Goal: Task Accomplishment & Management: Manage account settings

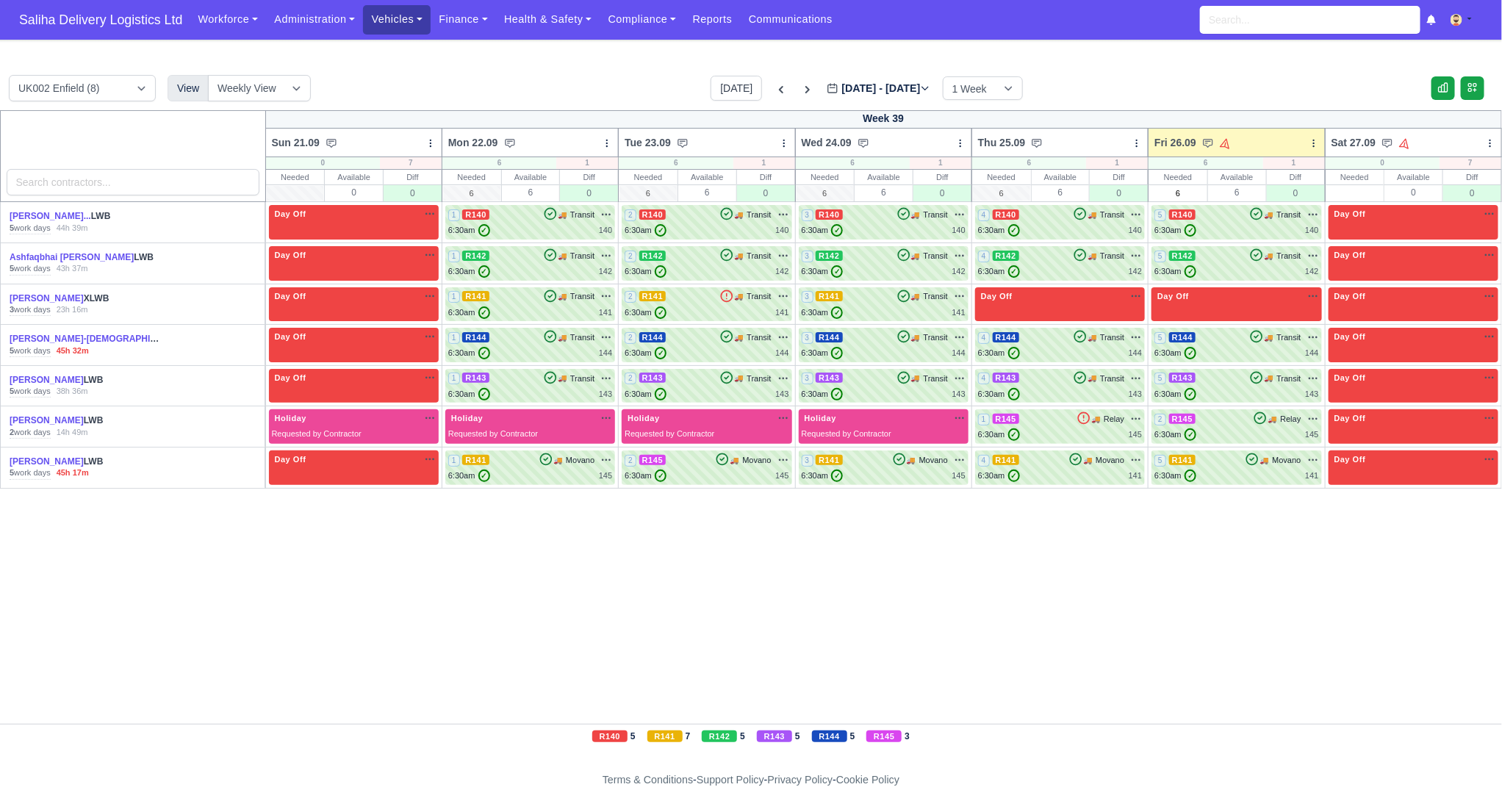
click at [409, 24] on link "Vehicles" at bounding box center [397, 19] width 68 height 29
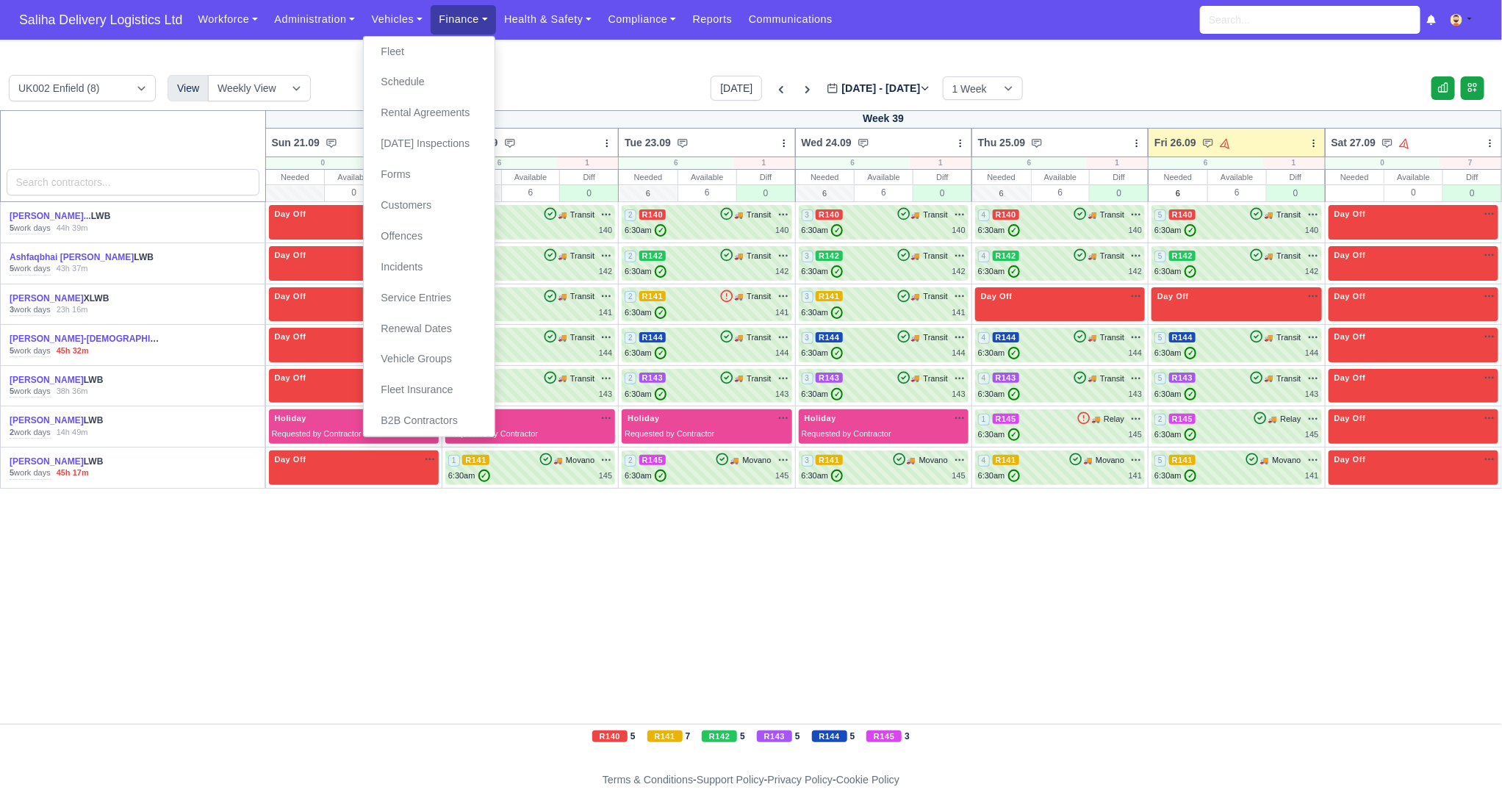
click at [472, 25] on link "Finance" at bounding box center [463, 19] width 66 height 29
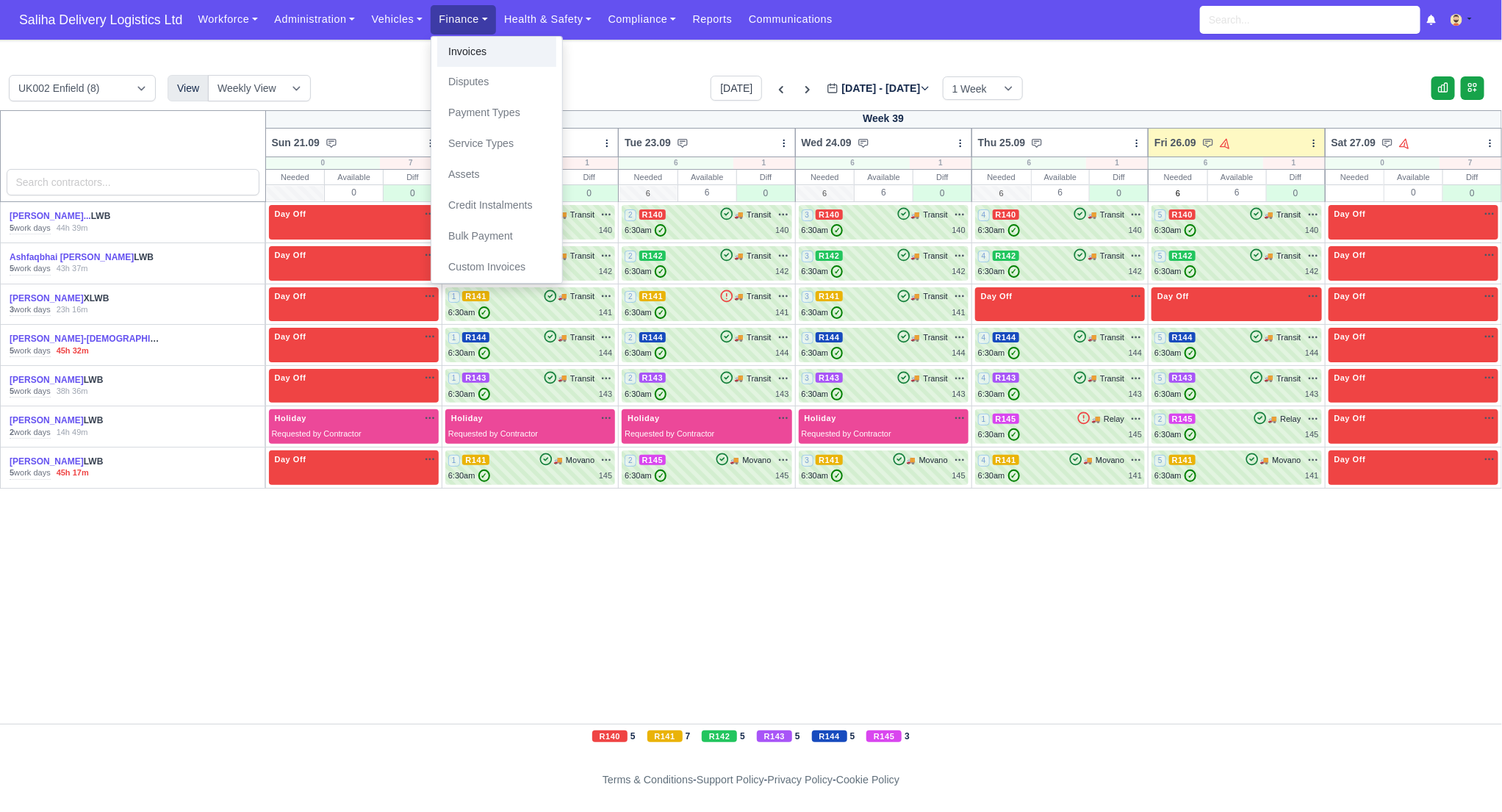
click at [467, 60] on link "Invoices" at bounding box center [496, 52] width 119 height 31
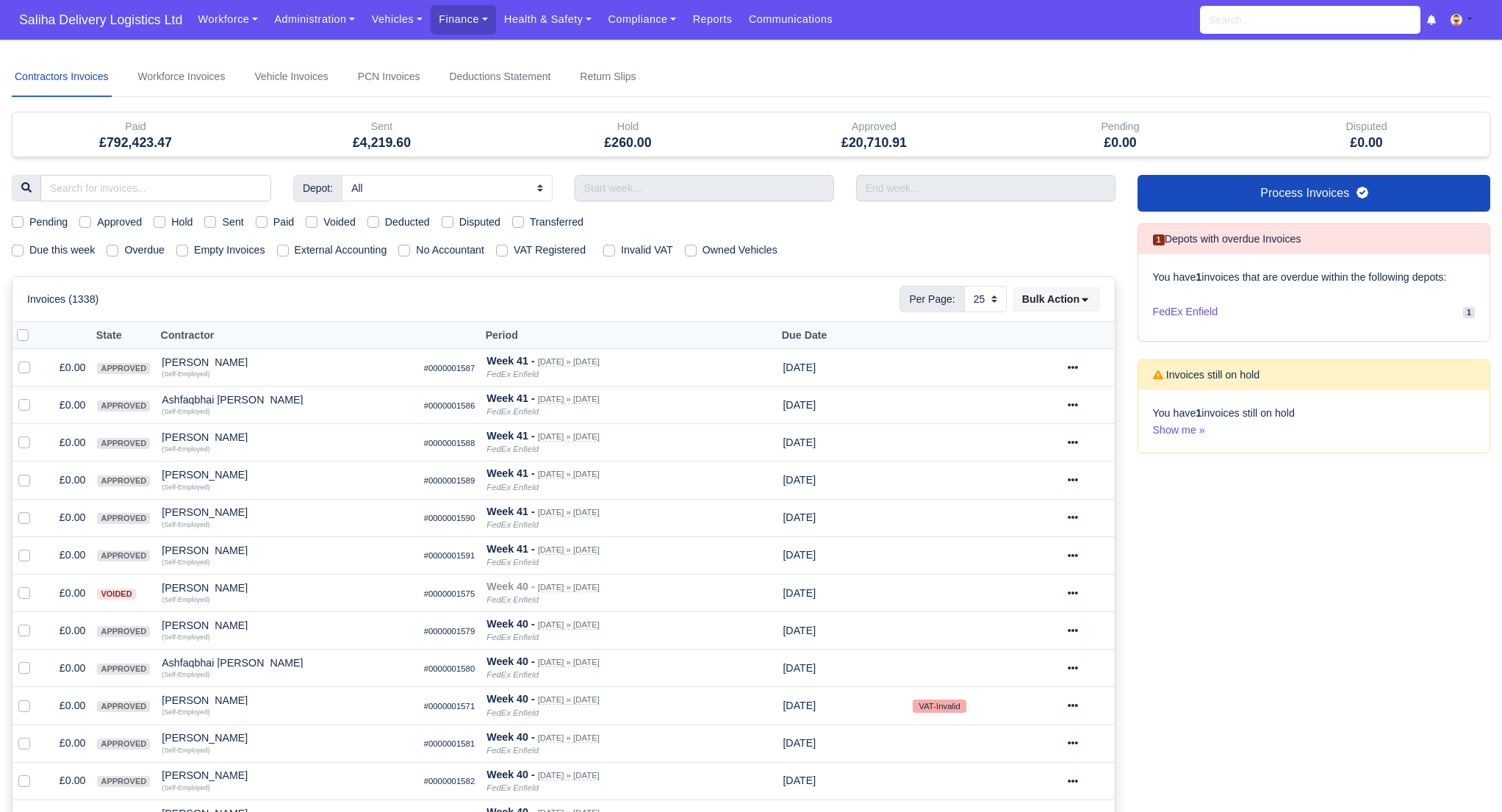
select select "25"
click at [222, 218] on label "Sent" at bounding box center [233, 221] width 21 height 16
click at [216, 218] on input "Sent" at bounding box center [210, 219] width 12 height 12
checkbox input "true"
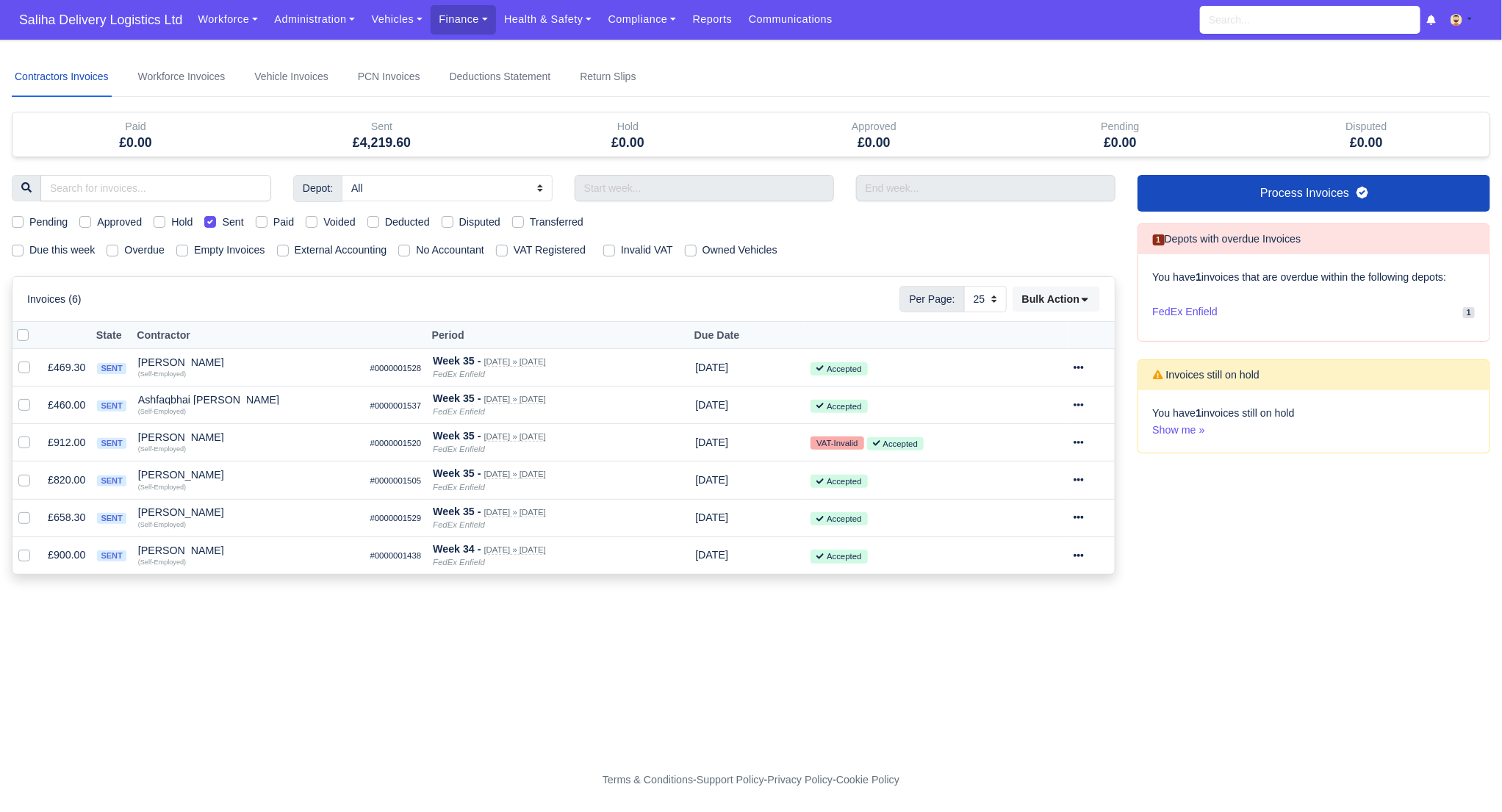
click at [35, 327] on label at bounding box center [35, 327] width 0 height 0
click at [19, 338] on input "checkbox" at bounding box center [22, 333] width 12 height 12
checkbox input "true"
click at [1080, 295] on icon at bounding box center [1084, 299] width 11 height 11
click at [992, 434] on div "Pay" at bounding box center [1035, 439] width 131 height 23
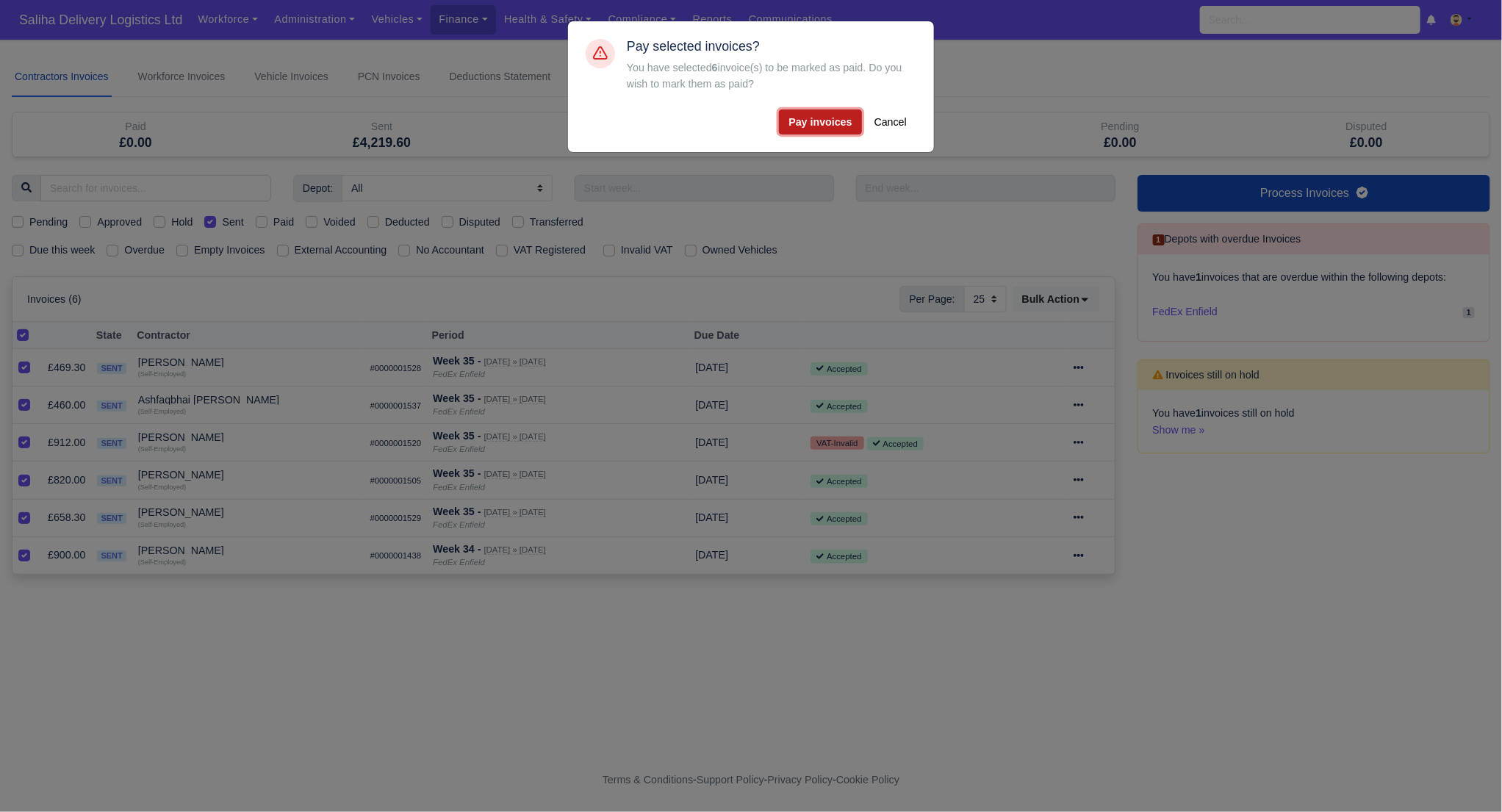
drag, startPoint x: 819, startPoint y: 121, endPoint x: 843, endPoint y: 120, distance: 24.0
click at [819, 120] on button "Pay invoices" at bounding box center [820, 122] width 82 height 25
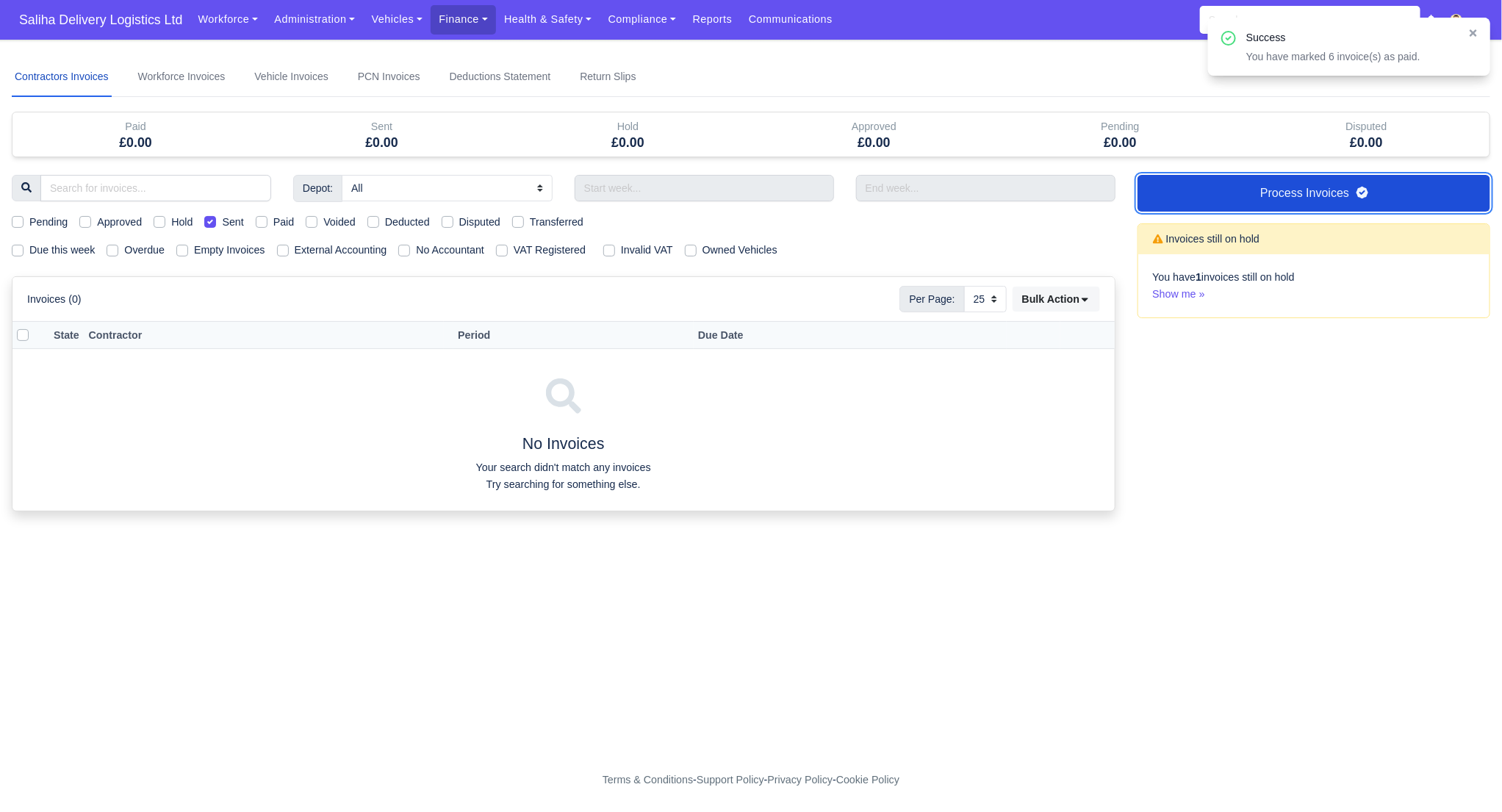
click at [1222, 184] on link "Process Invoices" at bounding box center [1314, 193] width 354 height 37
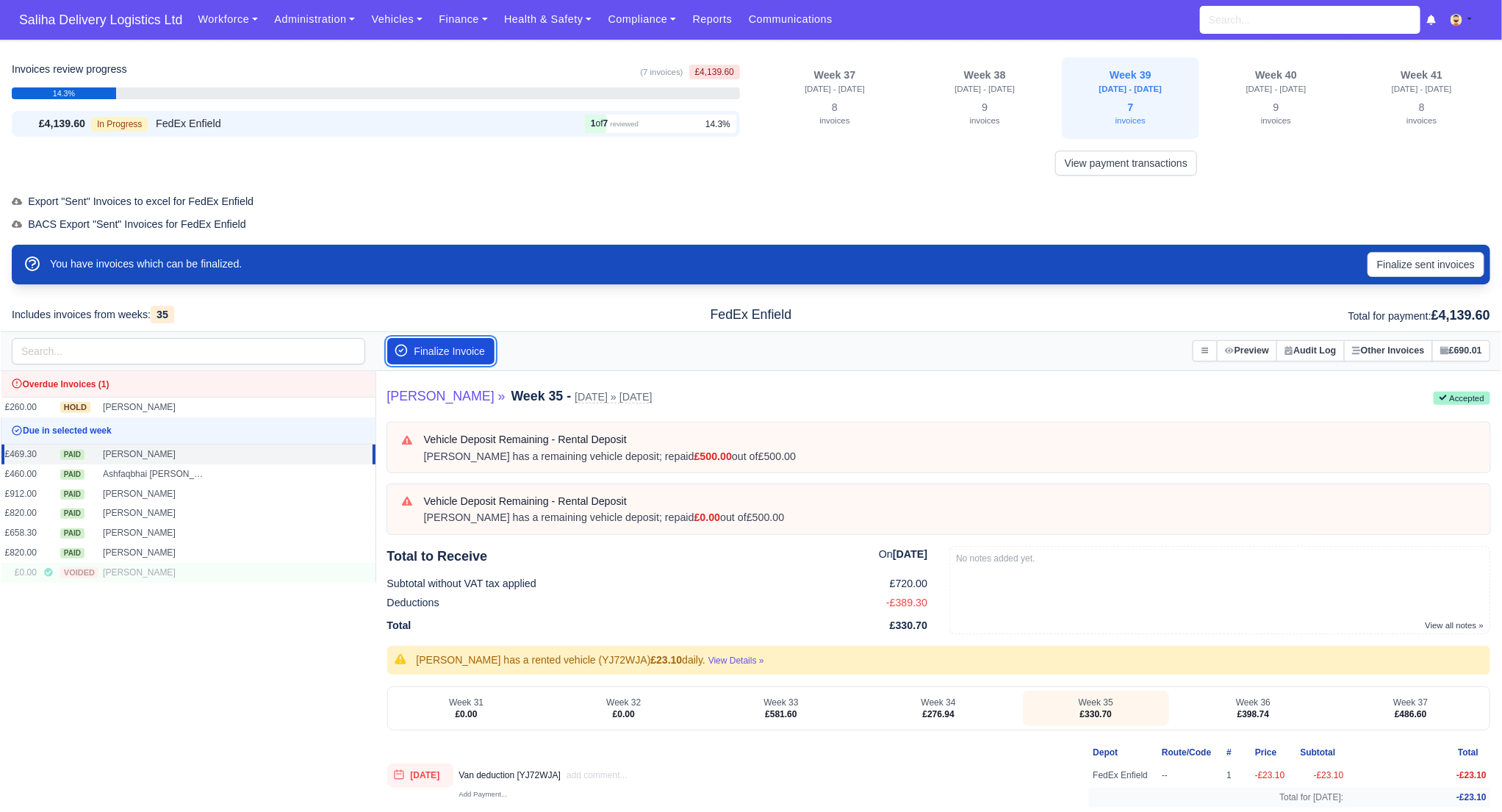
click at [433, 345] on button "Finalize Invoice" at bounding box center [441, 351] width 108 height 26
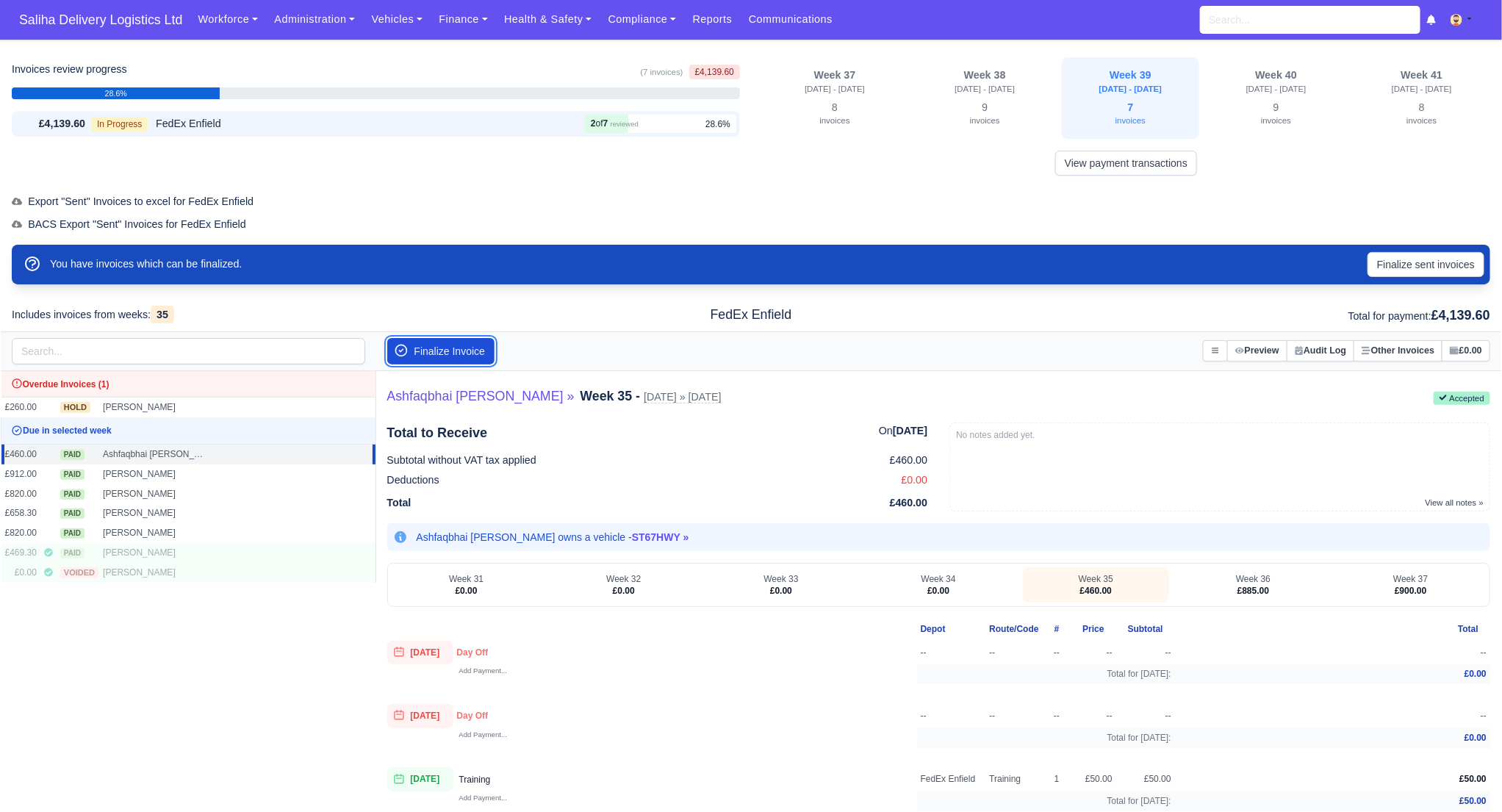
click at [433, 345] on button "Finalize Invoice" at bounding box center [441, 351] width 108 height 26
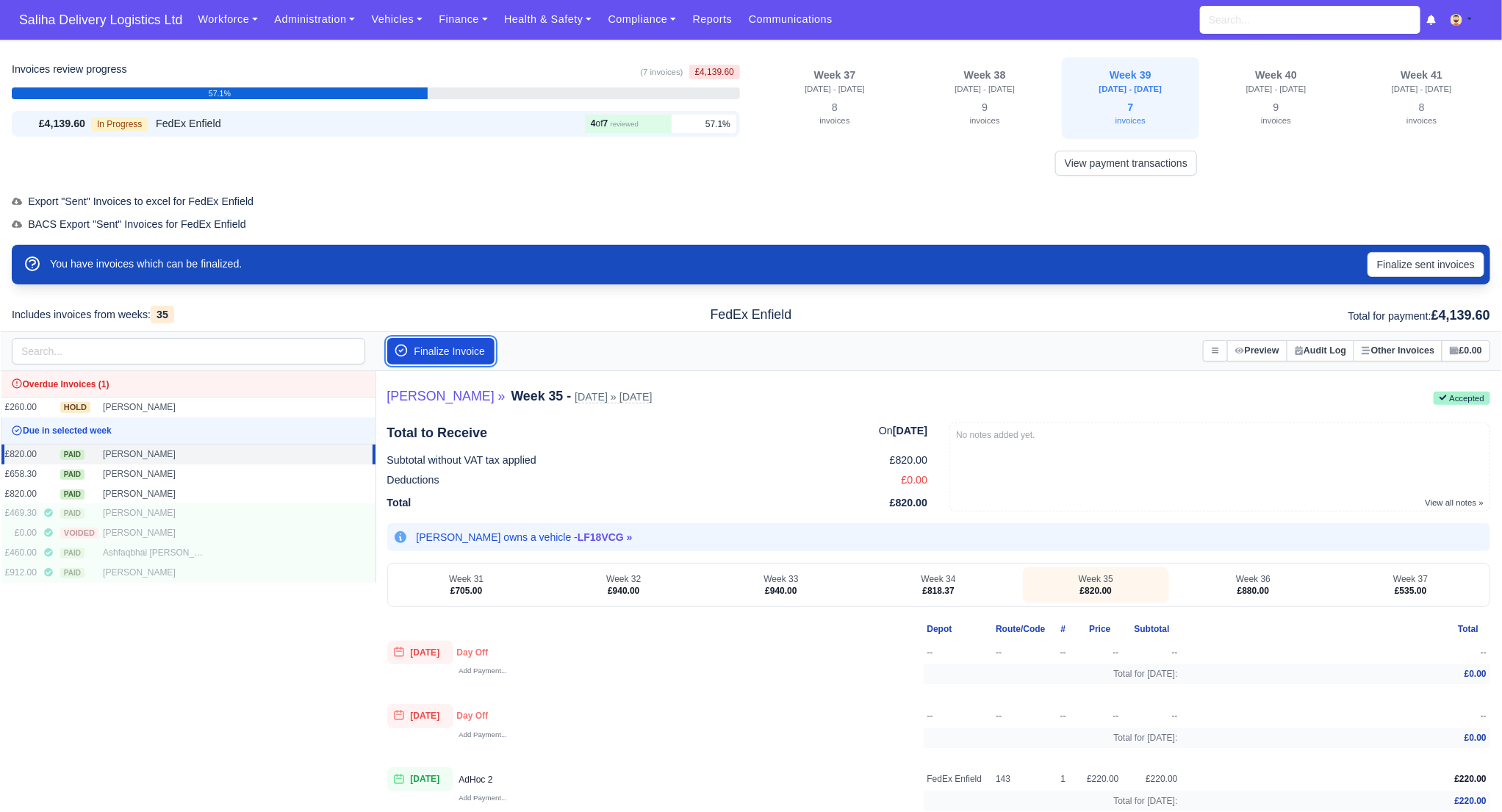
click at [433, 349] on button "Finalize Invoice" at bounding box center [441, 351] width 108 height 26
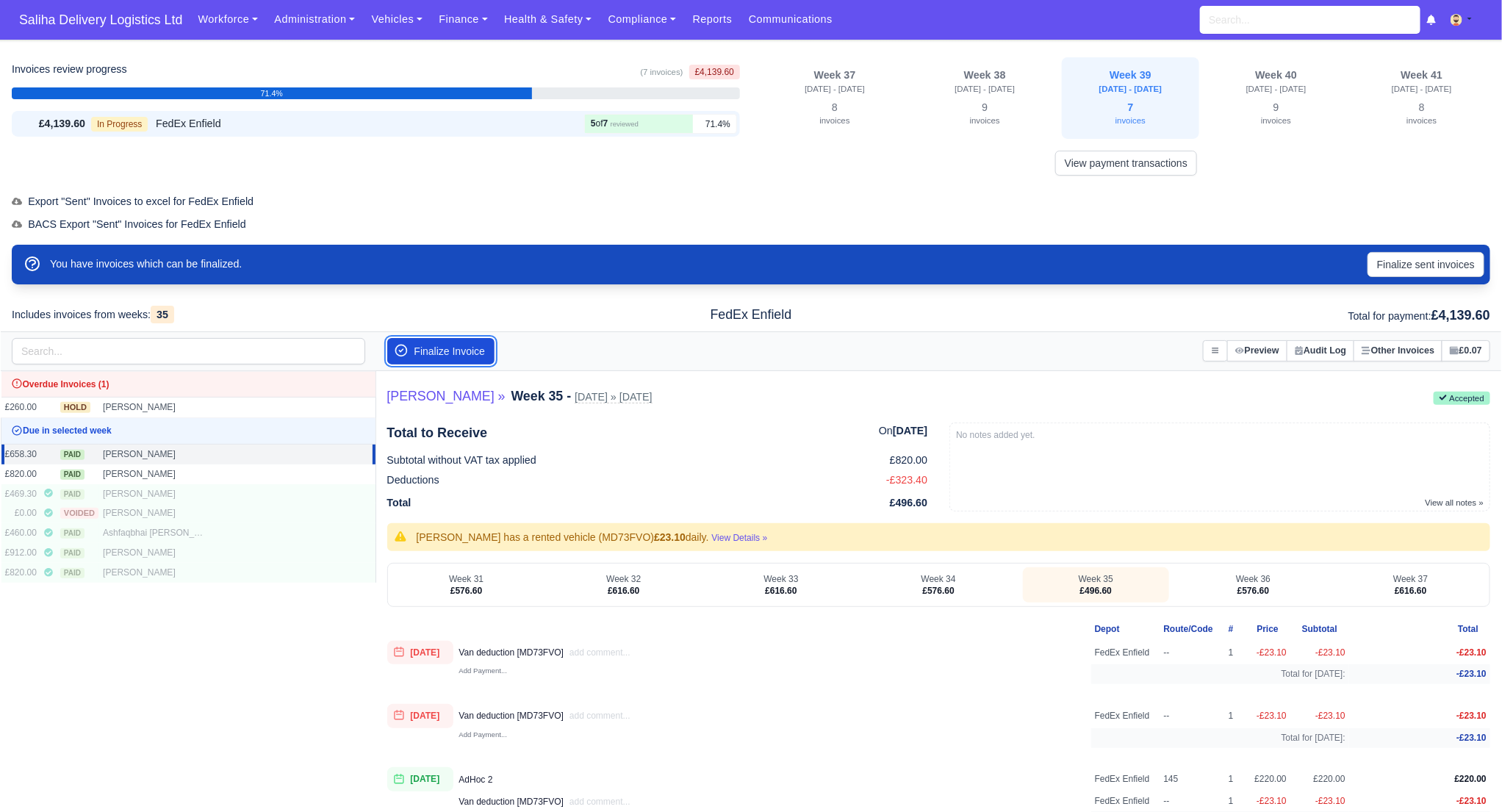
click at [433, 349] on button "Finalize Invoice" at bounding box center [441, 351] width 108 height 26
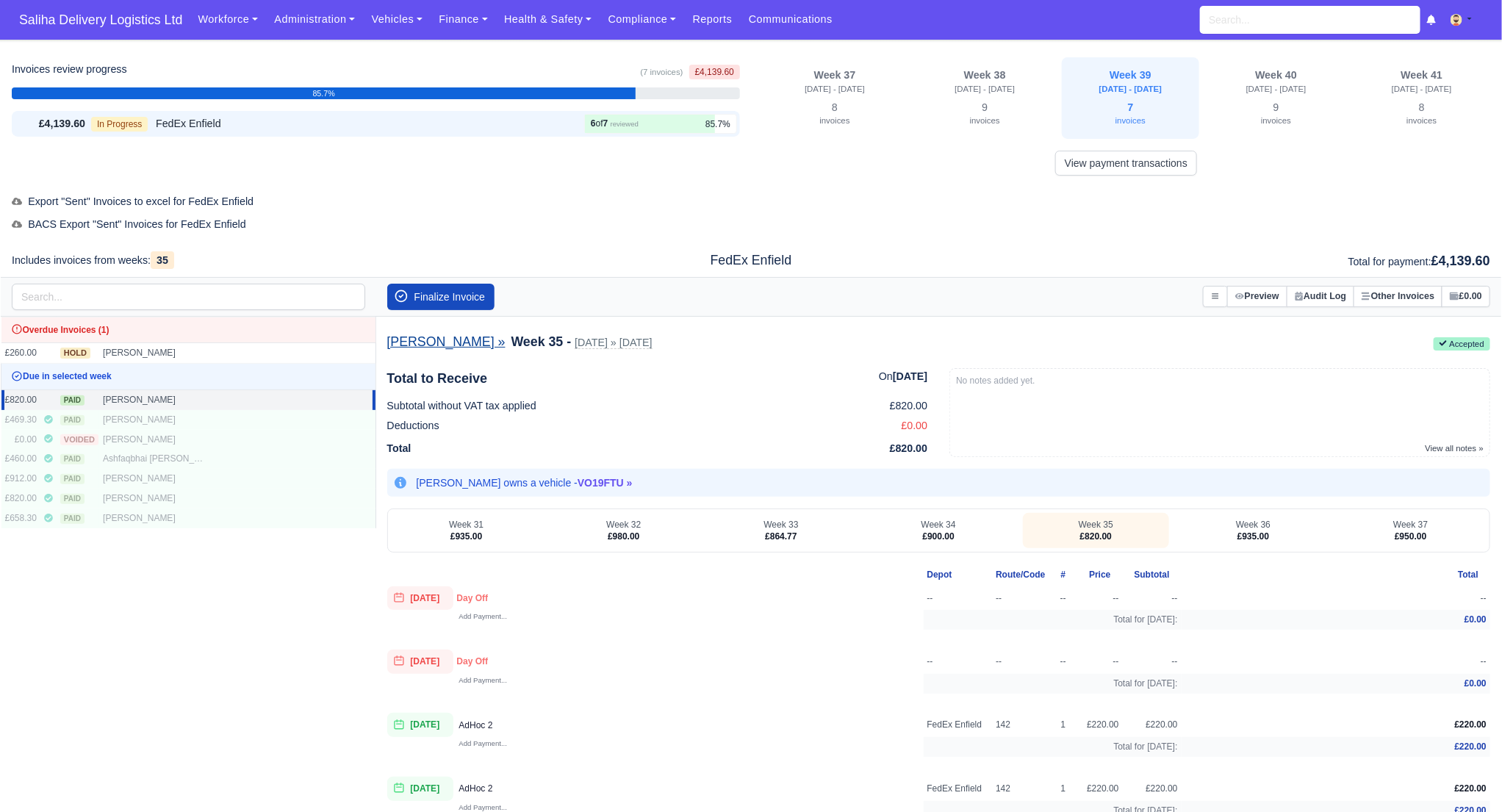
click at [433, 349] on link "Vincent Lewis »" at bounding box center [446, 342] width 118 height 16
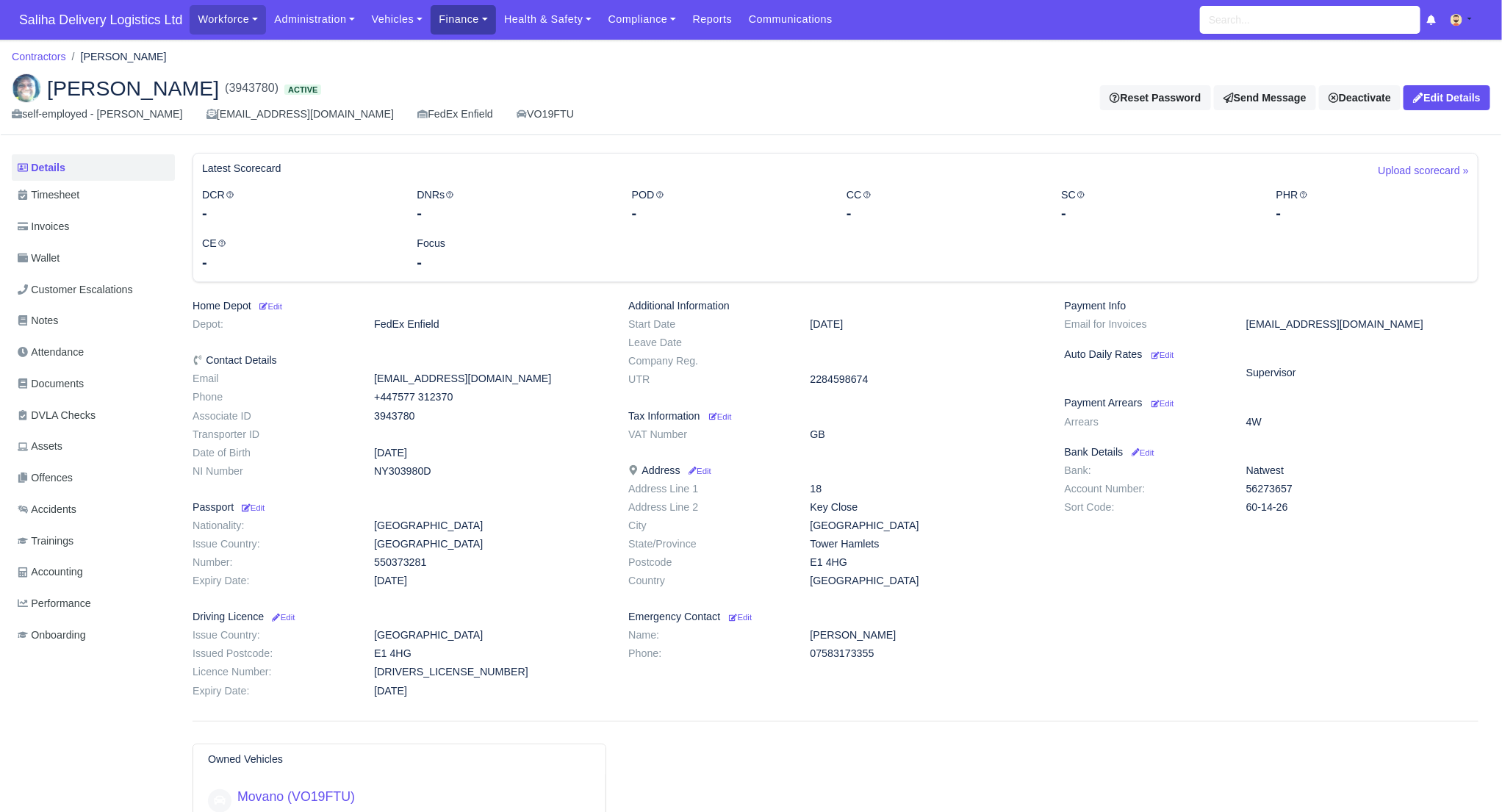
click at [470, 22] on link "Finance" at bounding box center [463, 19] width 66 height 29
click at [467, 50] on link "Invoices" at bounding box center [496, 52] width 119 height 31
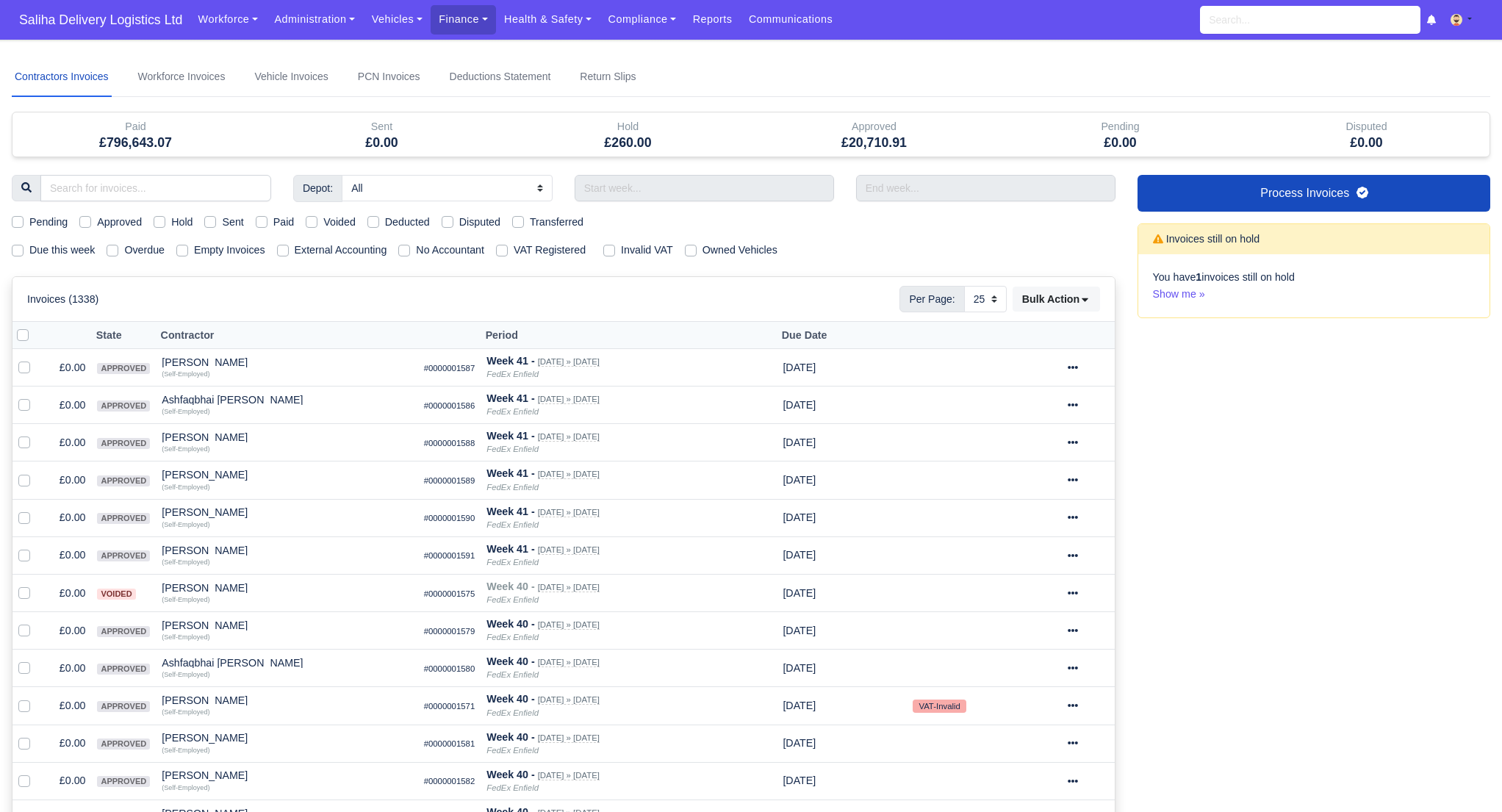
select select "25"
click at [1217, 201] on link "Process Invoices" at bounding box center [1314, 193] width 354 height 37
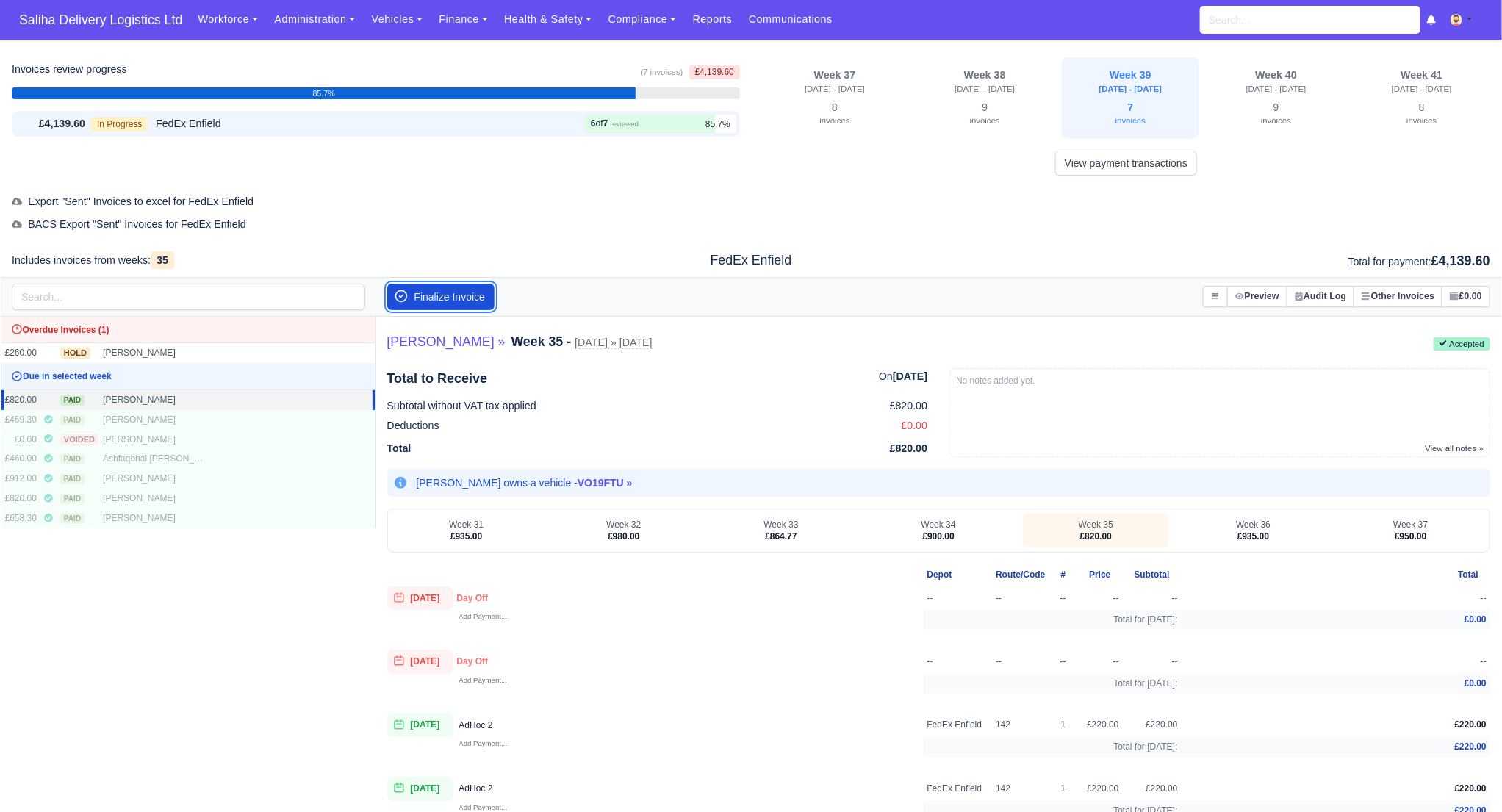
click at [456, 299] on button "Finalize Invoice" at bounding box center [441, 296] width 108 height 26
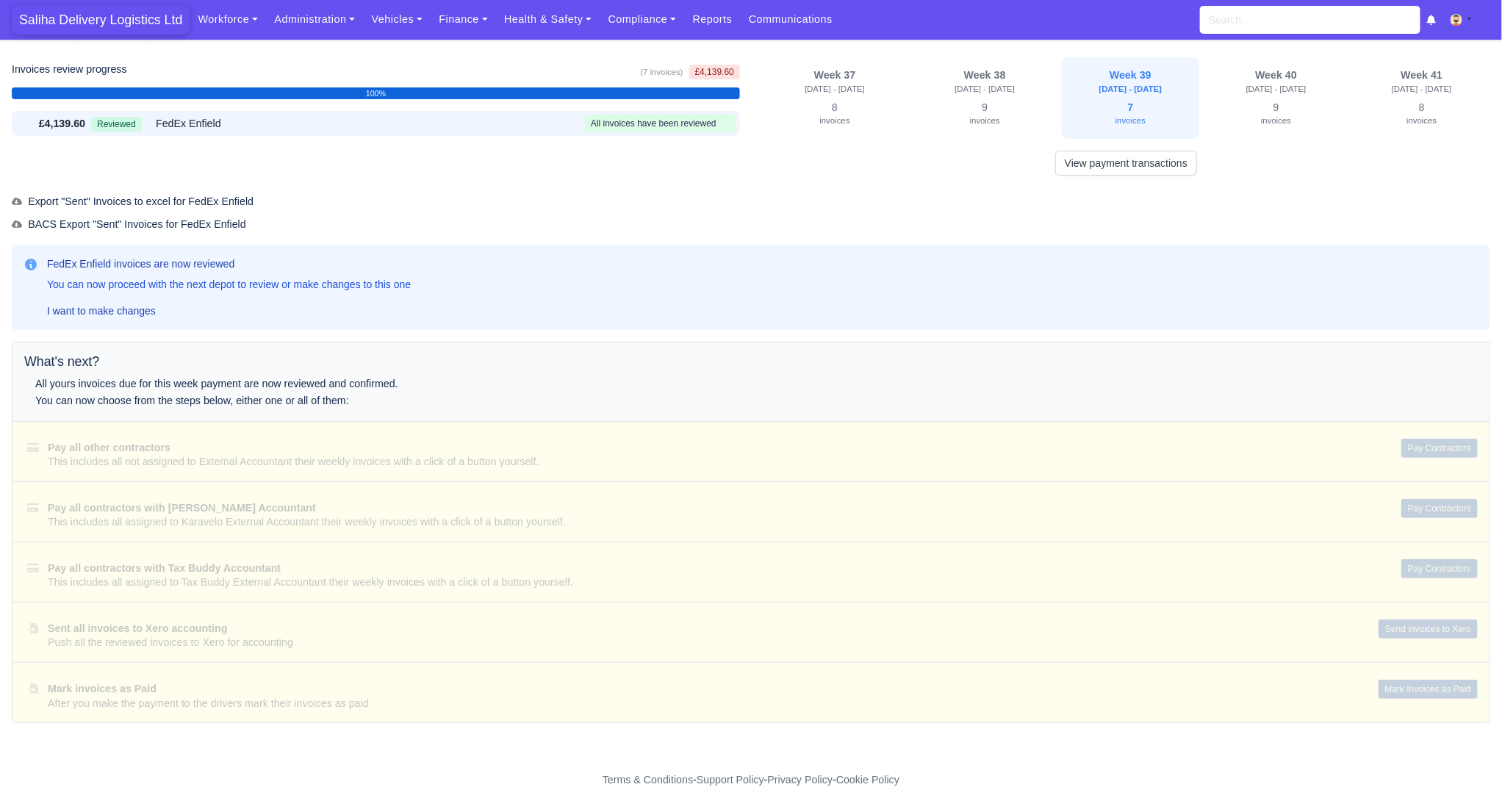
click at [127, 16] on span "Saliha Delivery Logistics Ltd" at bounding box center [101, 19] width 178 height 29
